Goal: Book appointment/travel/reservation

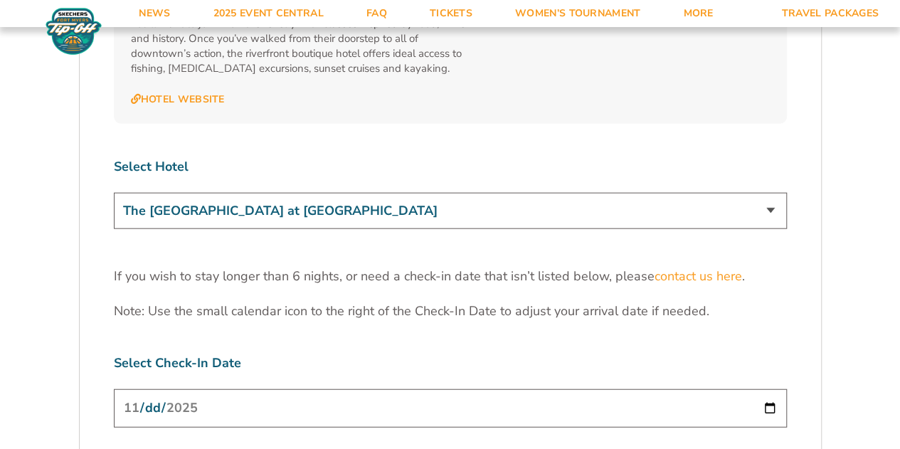
scroll to position [4270, 0]
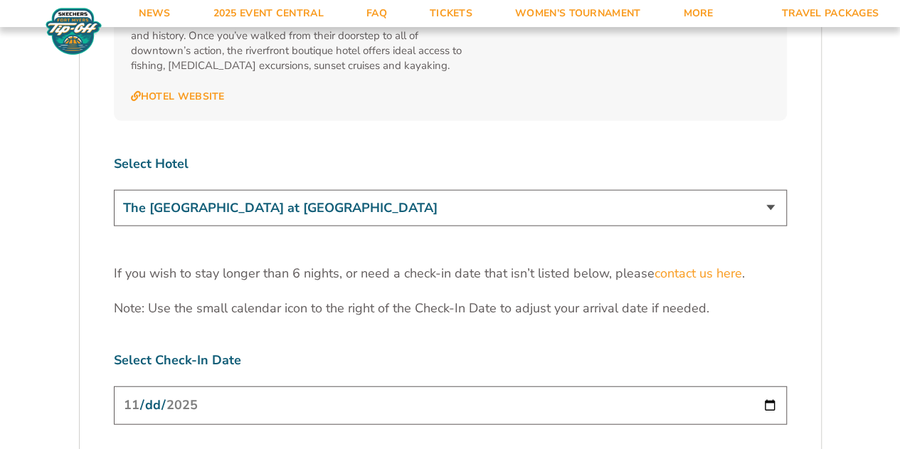
click at [771, 190] on select "The [GEOGRAPHIC_DATA] at [GEOGRAPHIC_DATA] [GEOGRAPHIC_DATA] [GEOGRAPHIC_DATA],…" at bounding box center [450, 208] width 673 height 36
select select "18477"
click at [114, 190] on select "The [GEOGRAPHIC_DATA] at [GEOGRAPHIC_DATA] [GEOGRAPHIC_DATA] [GEOGRAPHIC_DATA],…" at bounding box center [450, 208] width 673 height 36
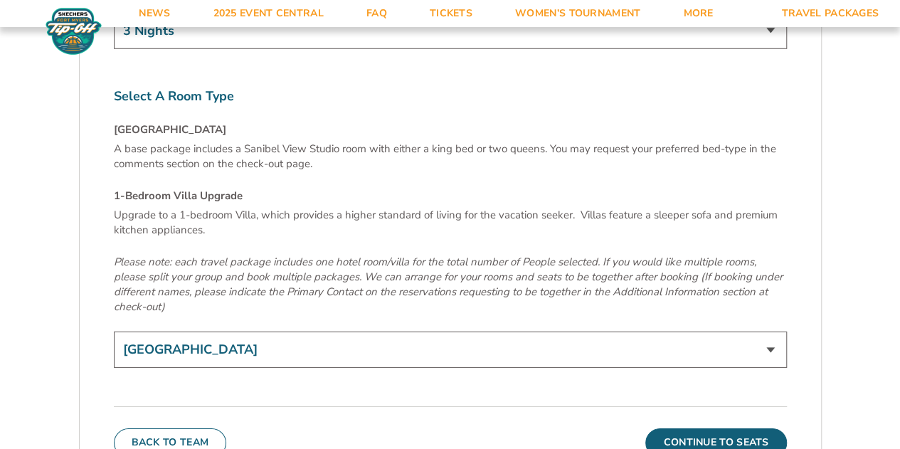
scroll to position [4768, 0]
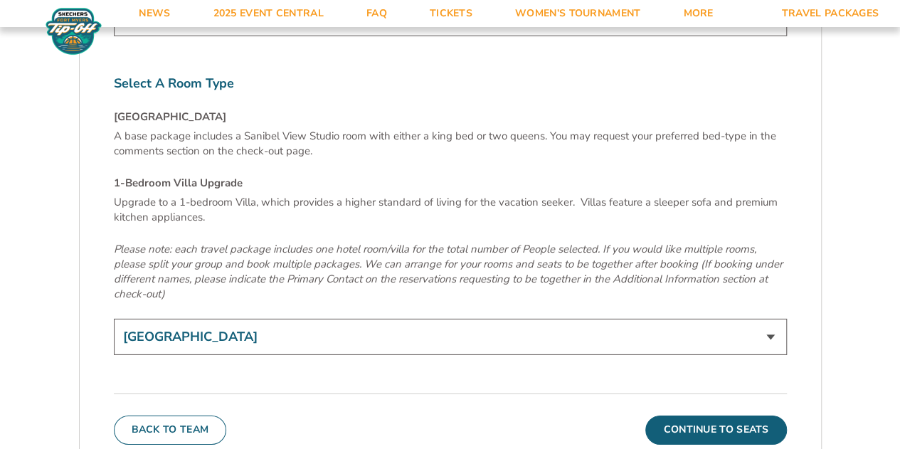
click at [332, 319] on select "[GEOGRAPHIC_DATA] 1-Bedroom Villa Upgrade (+$165 per night)" at bounding box center [450, 337] width 673 height 36
click at [114, 319] on select "[GEOGRAPHIC_DATA] 1-Bedroom Villa Upgrade (+$165 per night)" at bounding box center [450, 337] width 673 height 36
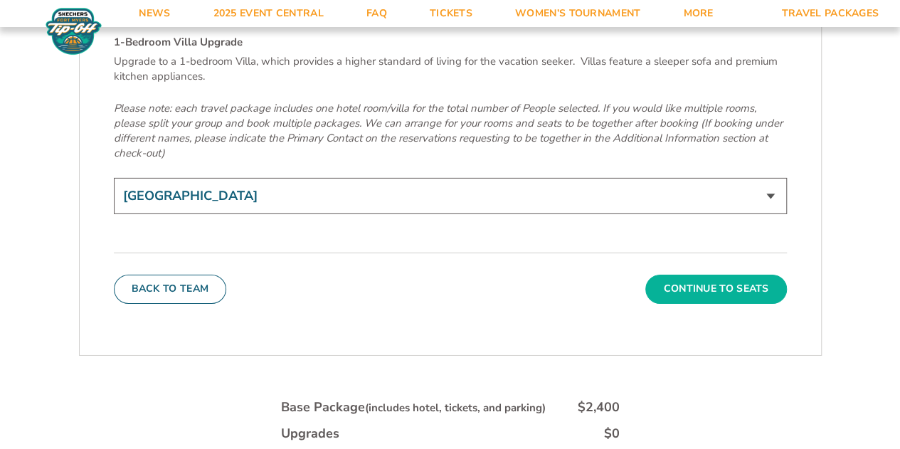
scroll to position [4906, 0]
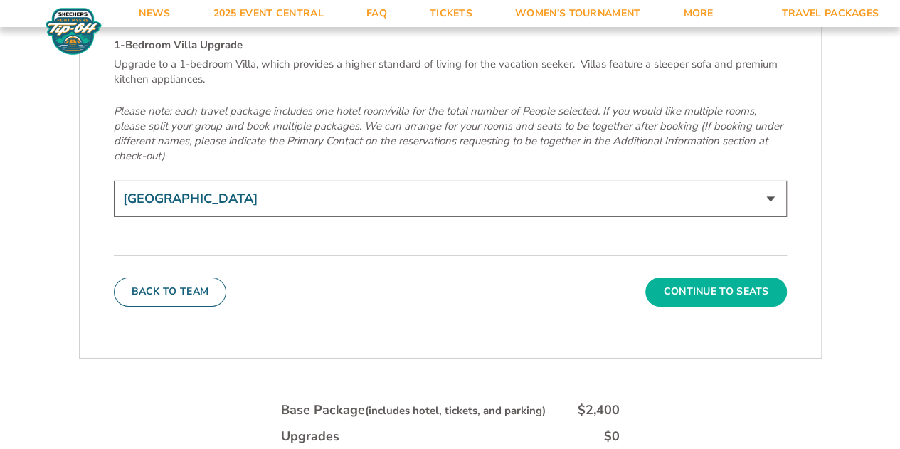
click at [703, 278] on button "Continue To Seats" at bounding box center [715, 292] width 141 height 28
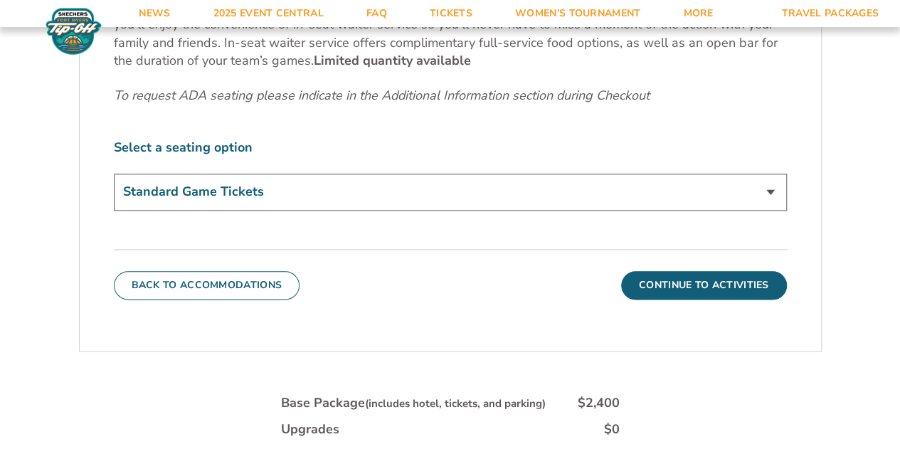
scroll to position [710, 0]
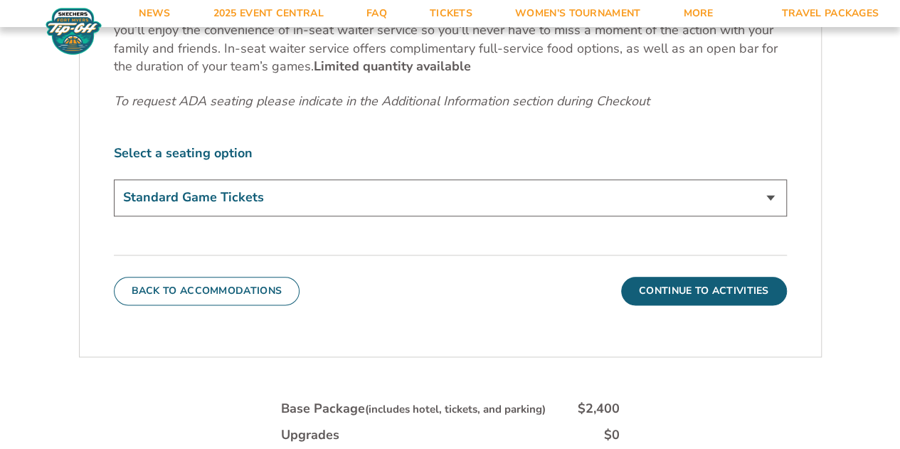
click at [551, 197] on select "Standard Game Tickets Midcourt Seat Upgrade (+$140 per person) Courtside Seat +…" at bounding box center [450, 197] width 673 height 36
click at [114, 179] on select "Standard Game Tickets Midcourt Seat Upgrade (+$140 per person) Courtside Seat +…" at bounding box center [450, 197] width 673 height 36
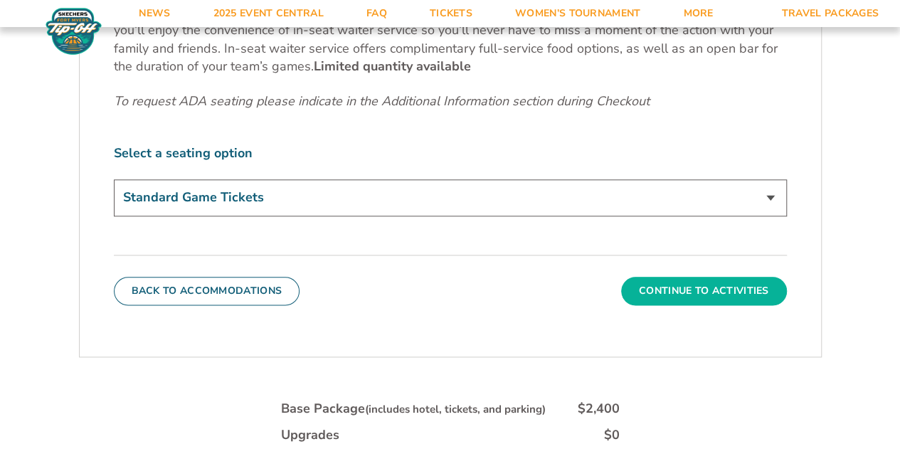
click at [676, 290] on button "Continue To Activities" at bounding box center [704, 291] width 166 height 28
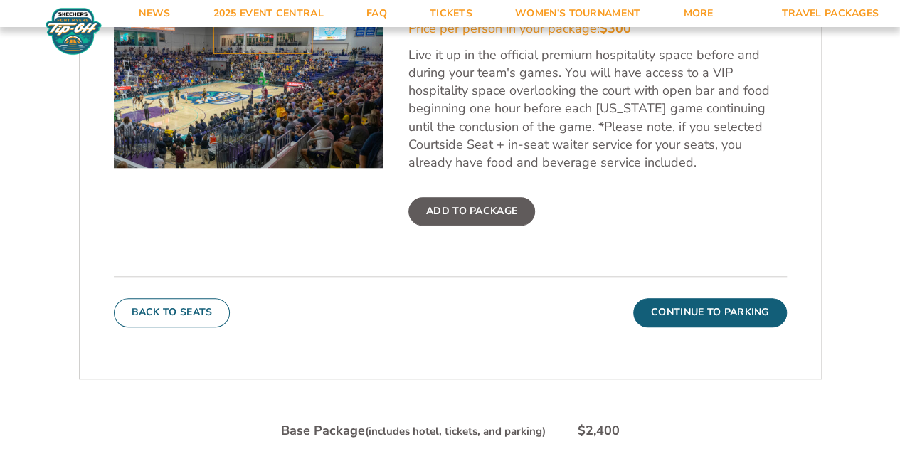
scroll to position [497, 0]
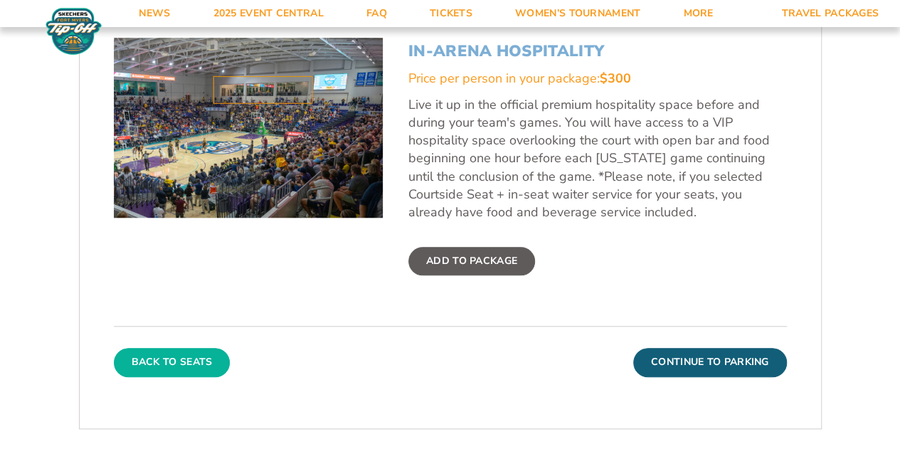
click at [185, 365] on button "Back To Seats" at bounding box center [172, 362] width 117 height 28
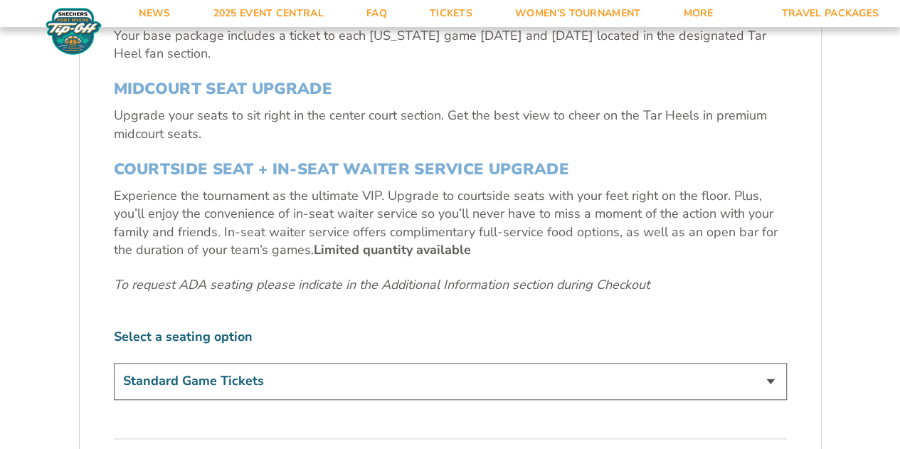
scroll to position [639, 0]
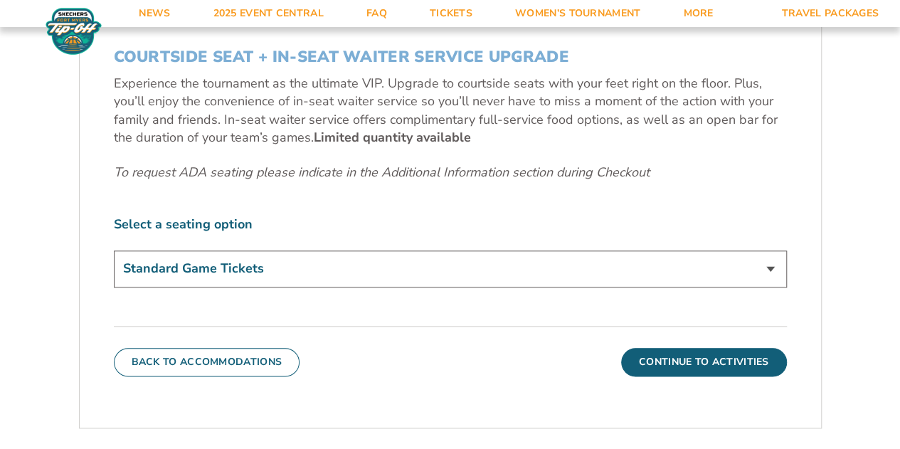
click at [307, 266] on select "Standard Game Tickets Midcourt Seat Upgrade (+$140 per person) Courtside Seat +…" at bounding box center [450, 269] width 673 height 36
click at [114, 251] on select "Standard Game Tickets Midcourt Seat Upgrade (+$140 per person) Courtside Seat +…" at bounding box center [450, 269] width 673 height 36
click at [434, 268] on select "Standard Game Tickets Midcourt Seat Upgrade (+$140 per person) Courtside Seat +…" at bounding box center [450, 269] width 673 height 36
select select "Standard Game Tickets"
click at [114, 251] on select "Standard Game Tickets Midcourt Seat Upgrade (+$140 per person) Courtside Seat +…" at bounding box center [450, 269] width 673 height 36
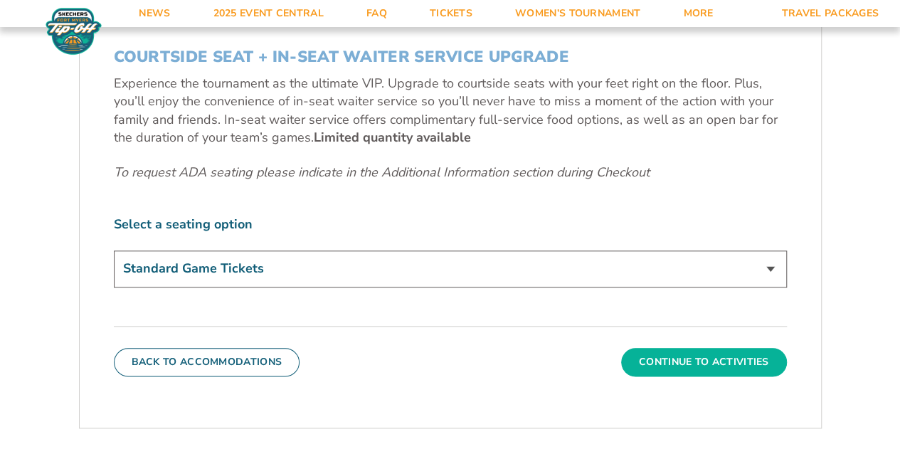
click at [695, 356] on button "Continue To Activities" at bounding box center [704, 362] width 166 height 28
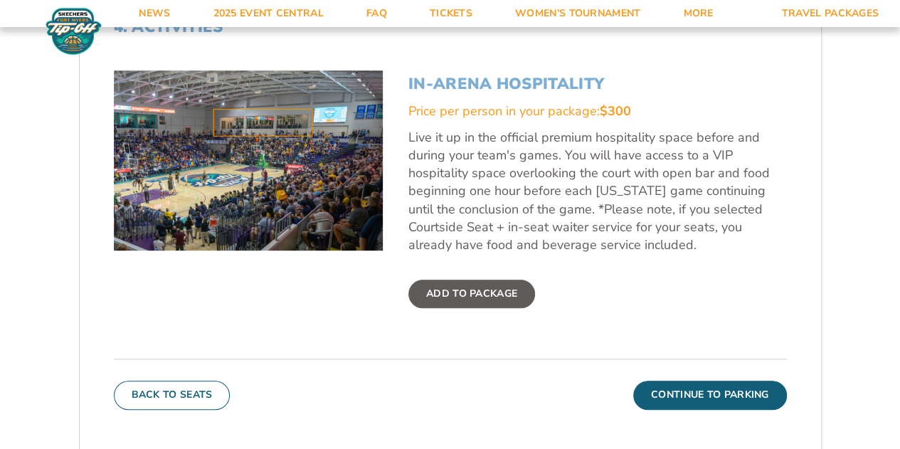
scroll to position [497, 0]
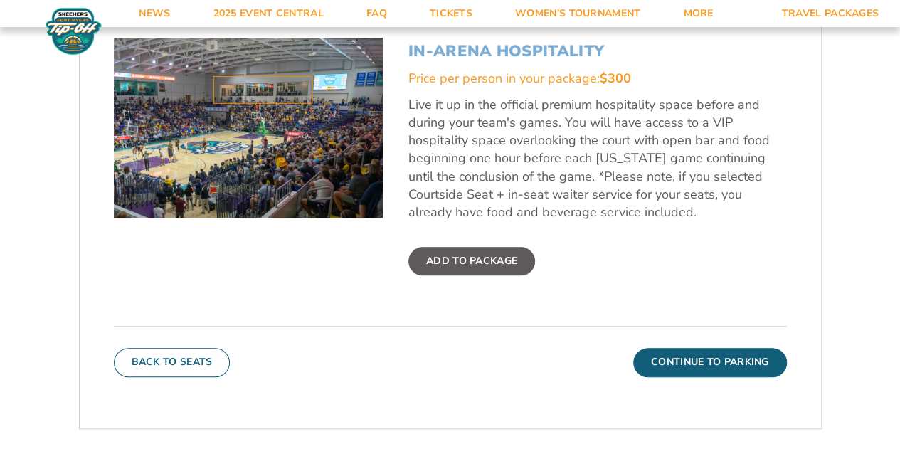
click at [458, 259] on label "Add To Package" at bounding box center [471, 261] width 127 height 28
click at [0, 0] on input "Add To Package" at bounding box center [0, 0] width 0 height 0
click at [458, 259] on label "Added" at bounding box center [444, 261] width 73 height 28
click at [0, 0] on input "Added" at bounding box center [0, 0] width 0 height 0
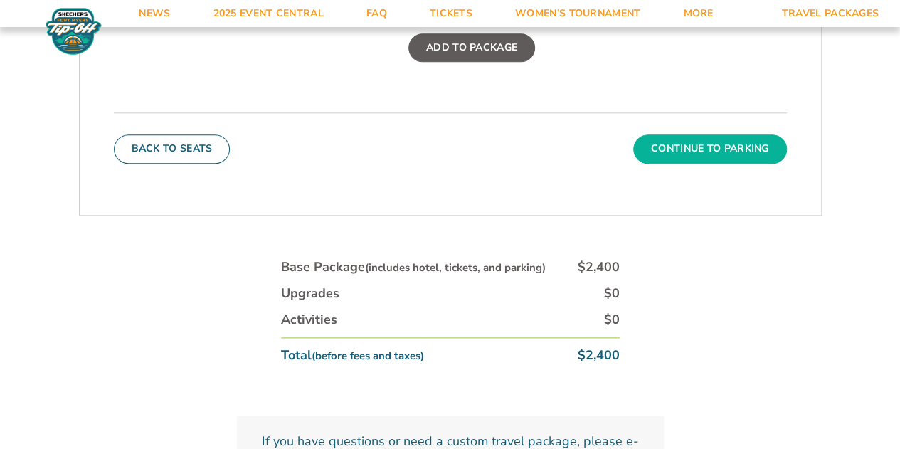
click at [727, 148] on button "Continue To Parking" at bounding box center [710, 149] width 154 height 28
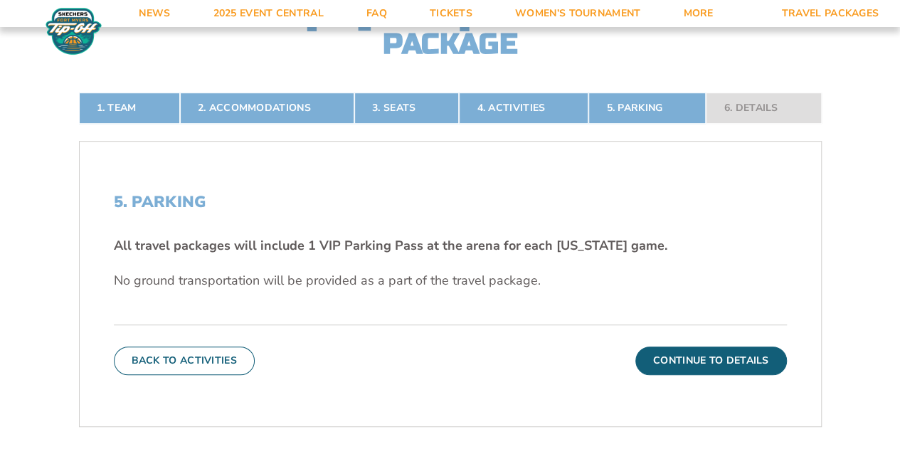
scroll to position [283, 0]
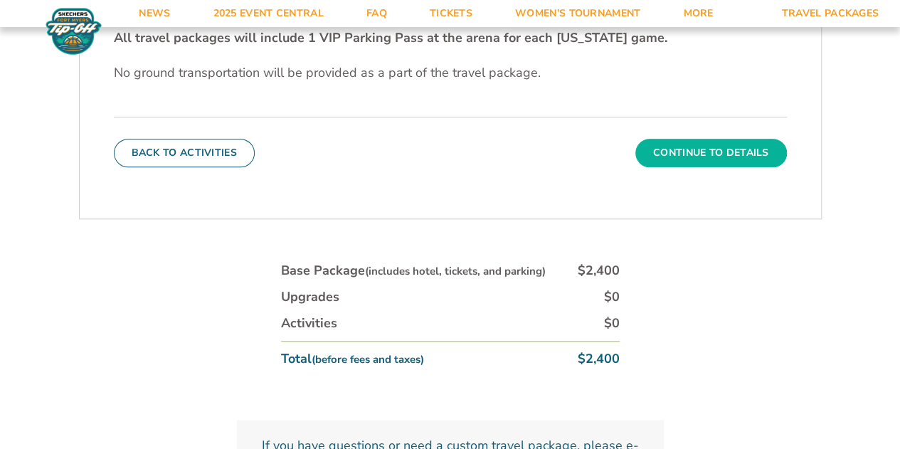
click at [695, 144] on button "Continue To Details" at bounding box center [712, 153] width 152 height 28
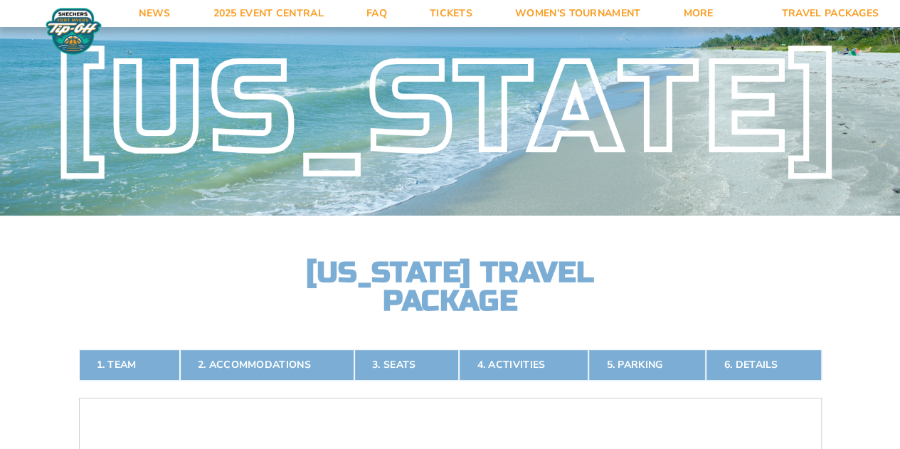
scroll to position [0, 0]
